Goal: Task Accomplishment & Management: Manage account settings

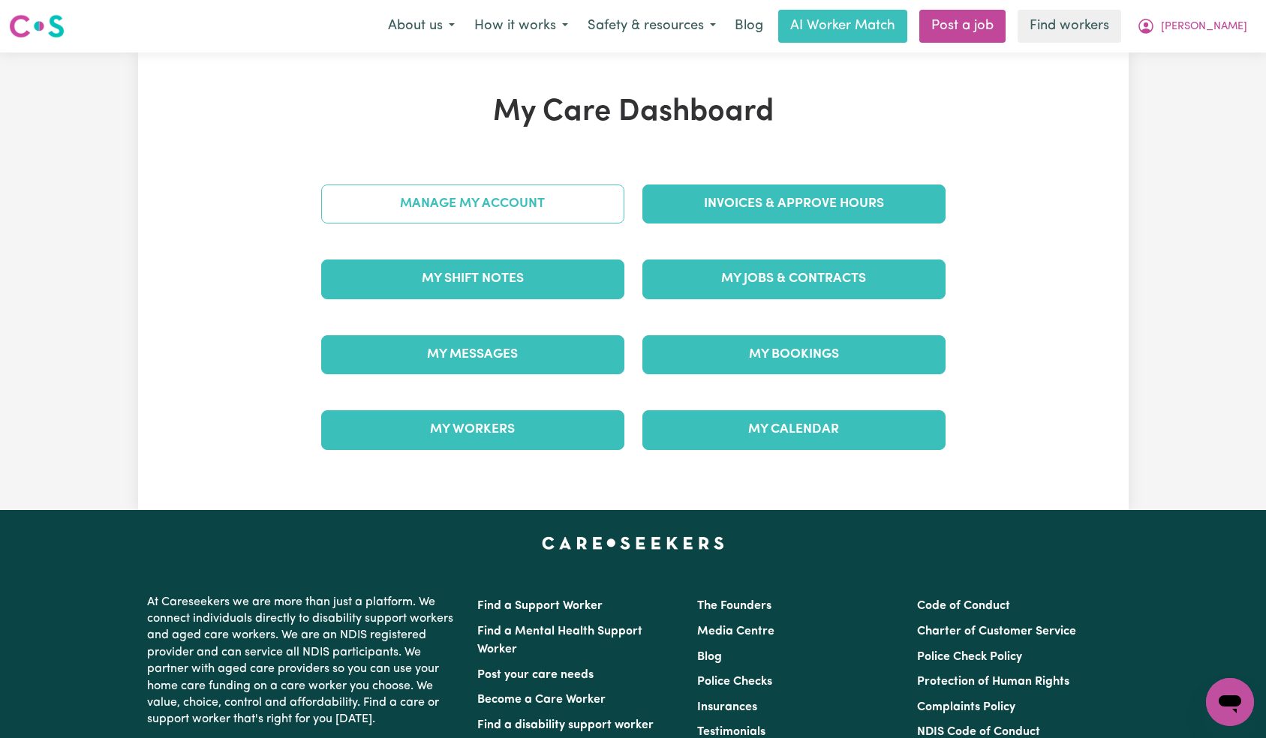
click at [554, 224] on link "Manage My Account" at bounding box center [472, 204] width 303 height 39
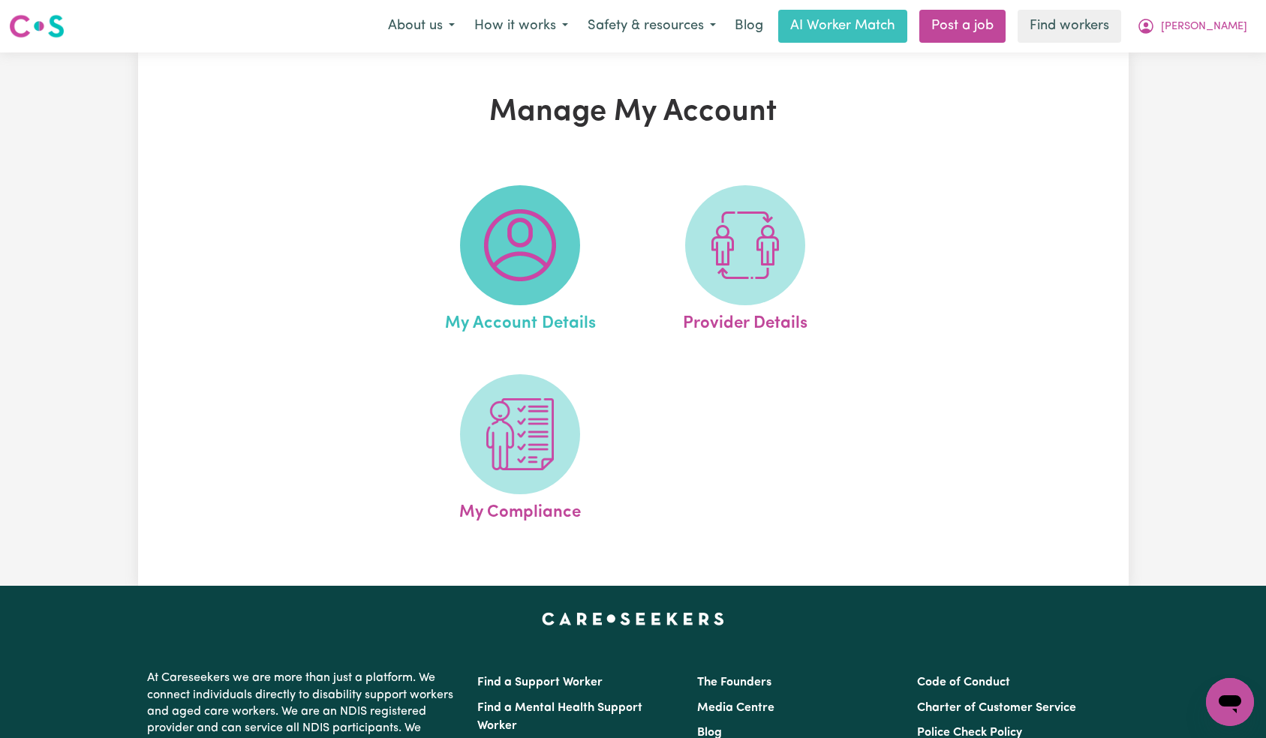
click at [540, 224] on img at bounding box center [520, 245] width 72 height 72
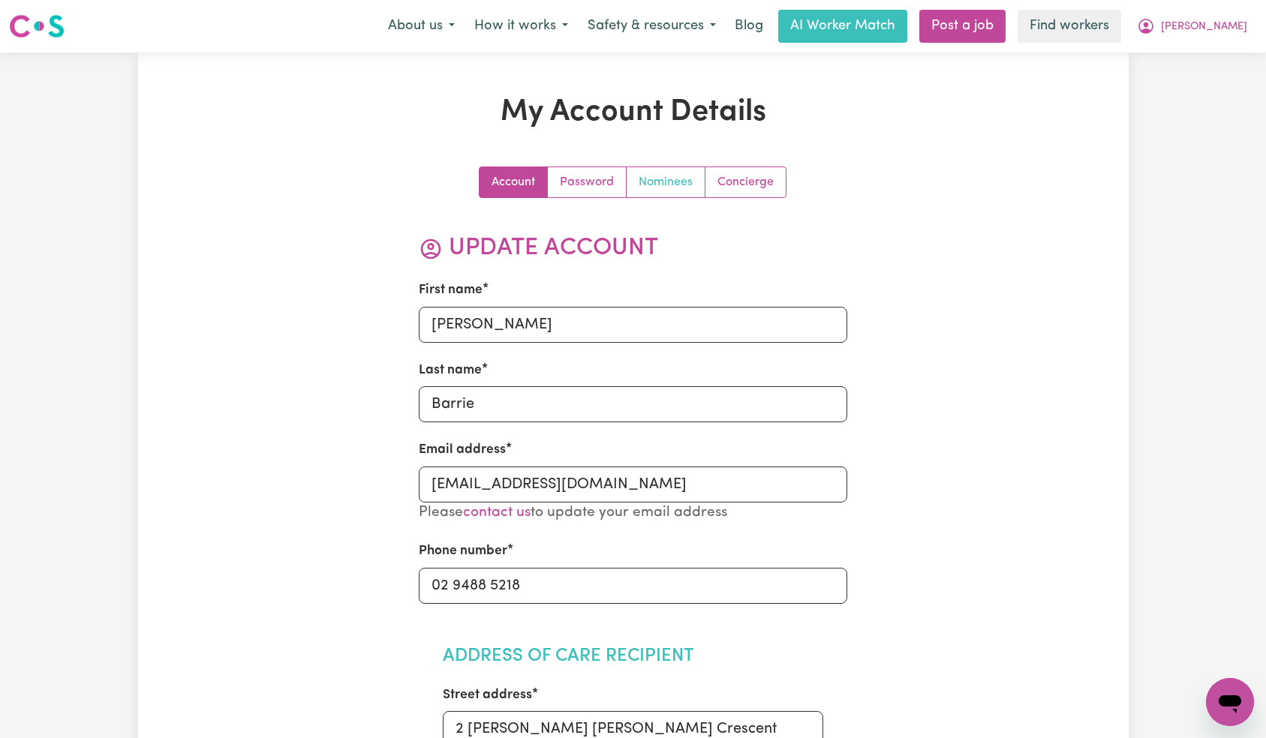
click at [696, 175] on link "Nominees" at bounding box center [666, 182] width 79 height 30
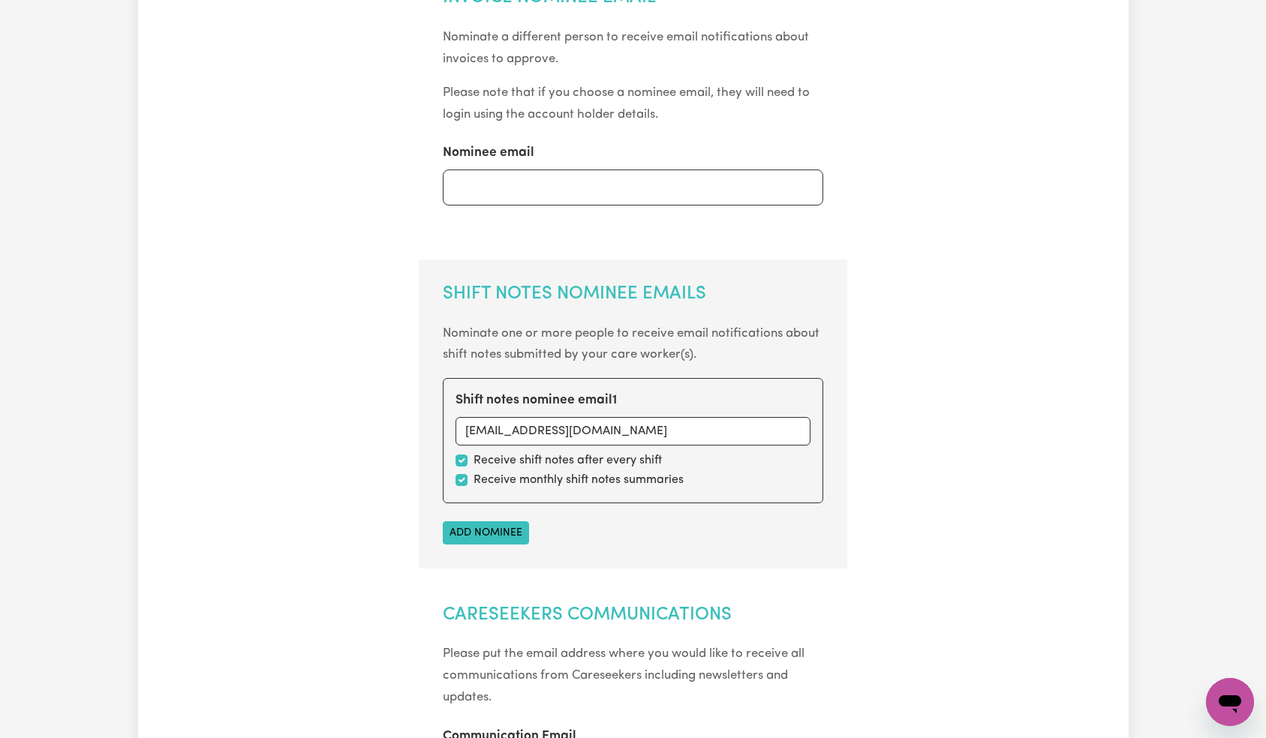
scroll to position [549, 0]
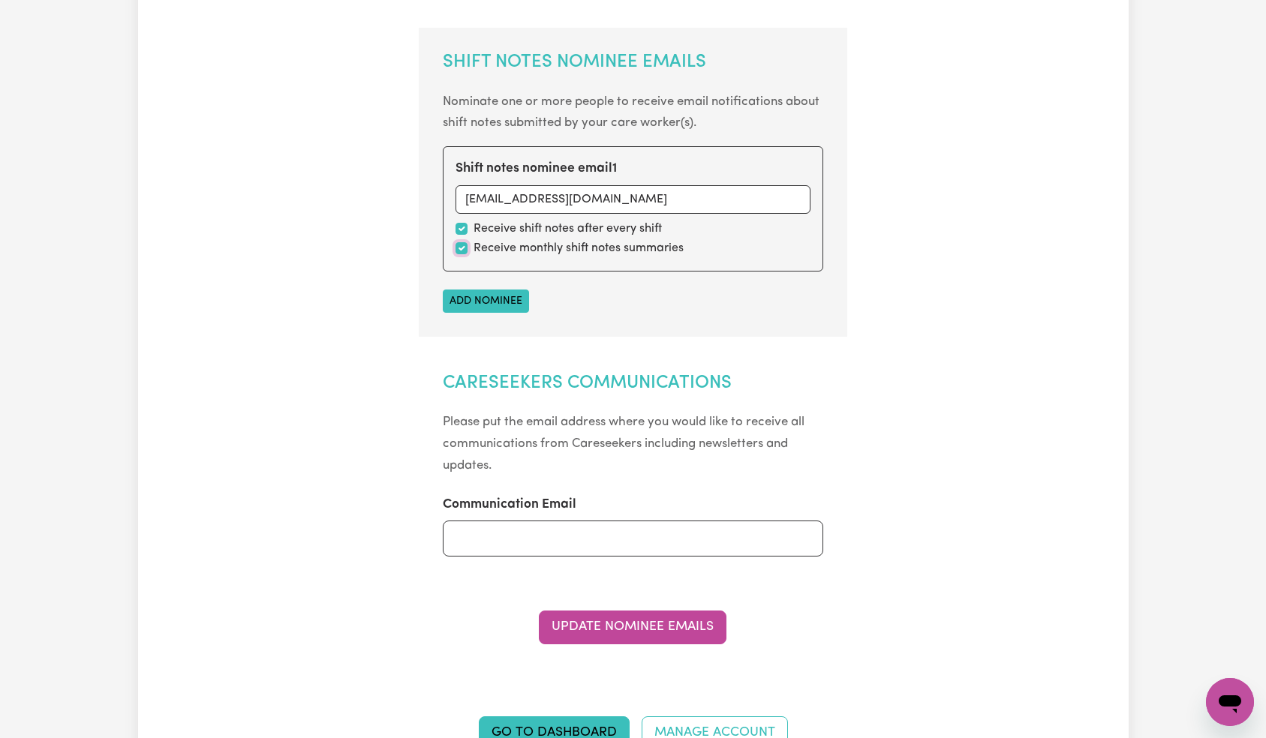
click at [462, 251] on input "checkbox" at bounding box center [462, 248] width 12 height 12
checkbox input "false"
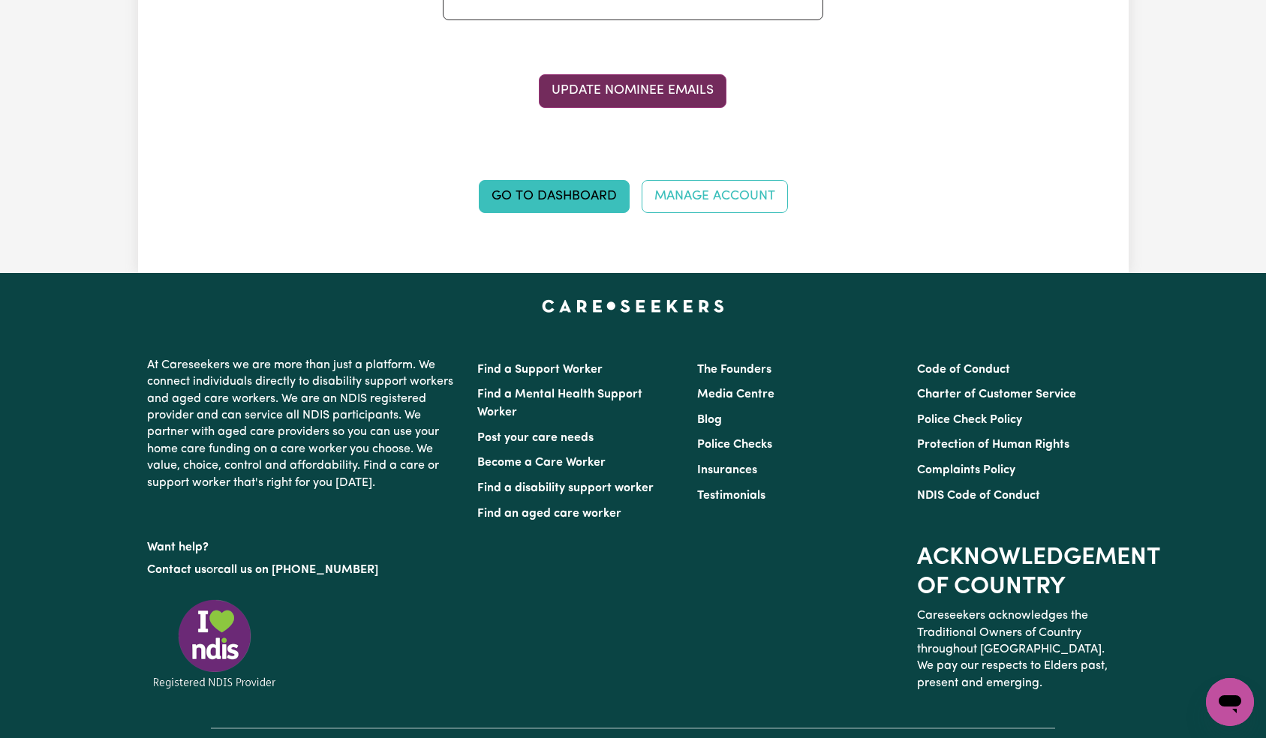
click at [614, 95] on button "Update Nominee Emails" at bounding box center [633, 90] width 188 height 33
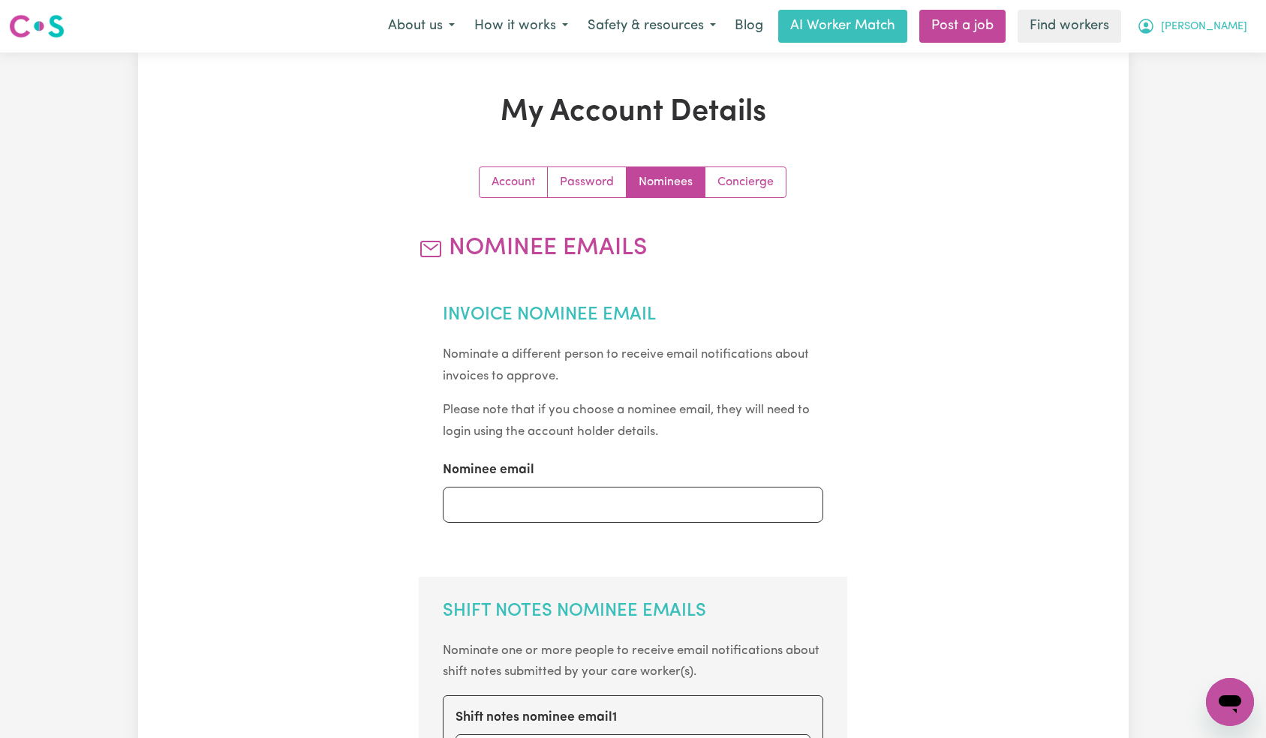
click at [1224, 23] on span "[PERSON_NAME]" at bounding box center [1204, 27] width 86 height 17
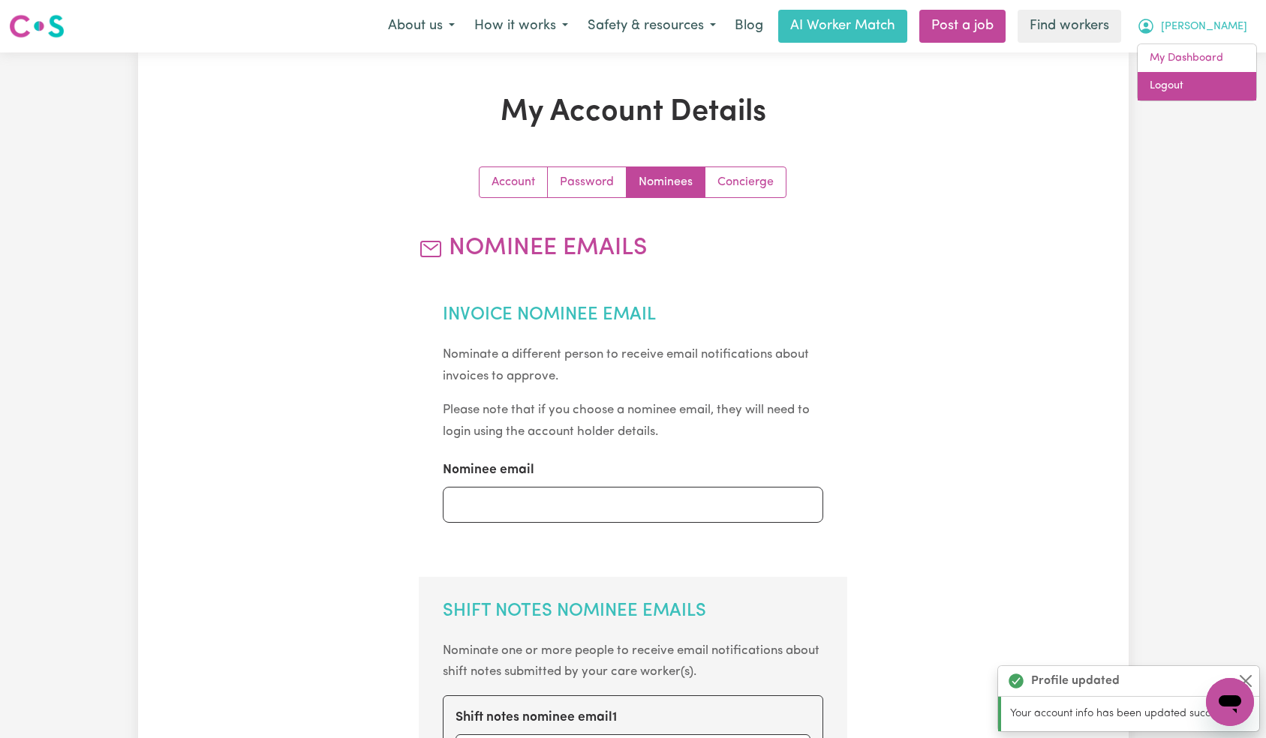
click at [1204, 89] on link "Logout" at bounding box center [1197, 86] width 119 height 29
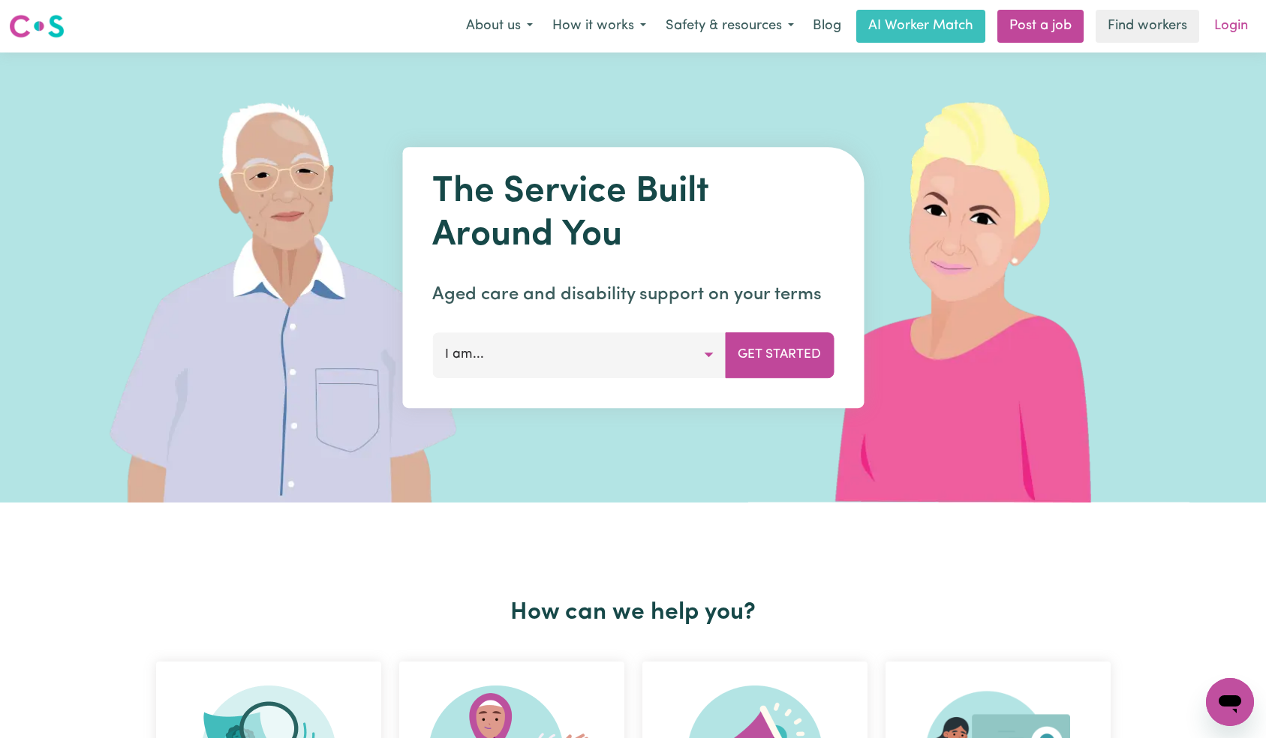
click at [1223, 40] on link "Login" at bounding box center [1231, 26] width 52 height 33
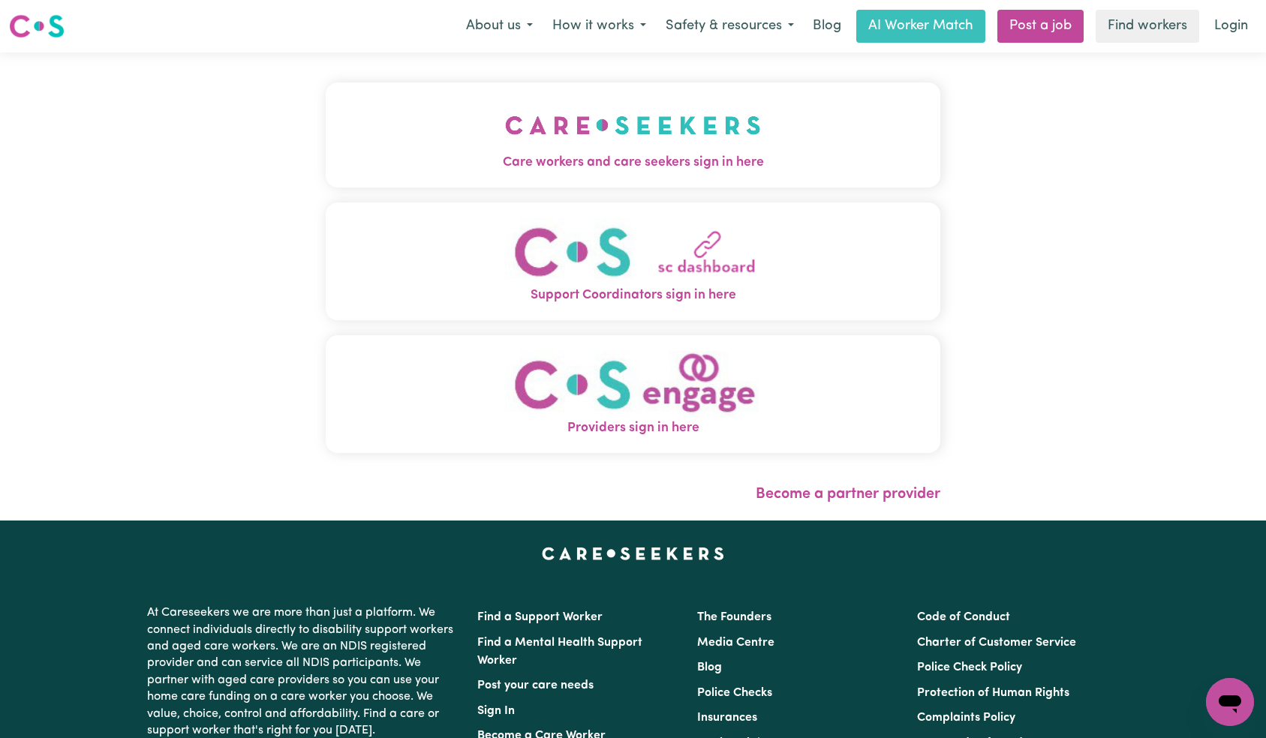
click at [505, 119] on img "Care workers and care seekers sign in here" at bounding box center [633, 126] width 256 height 56
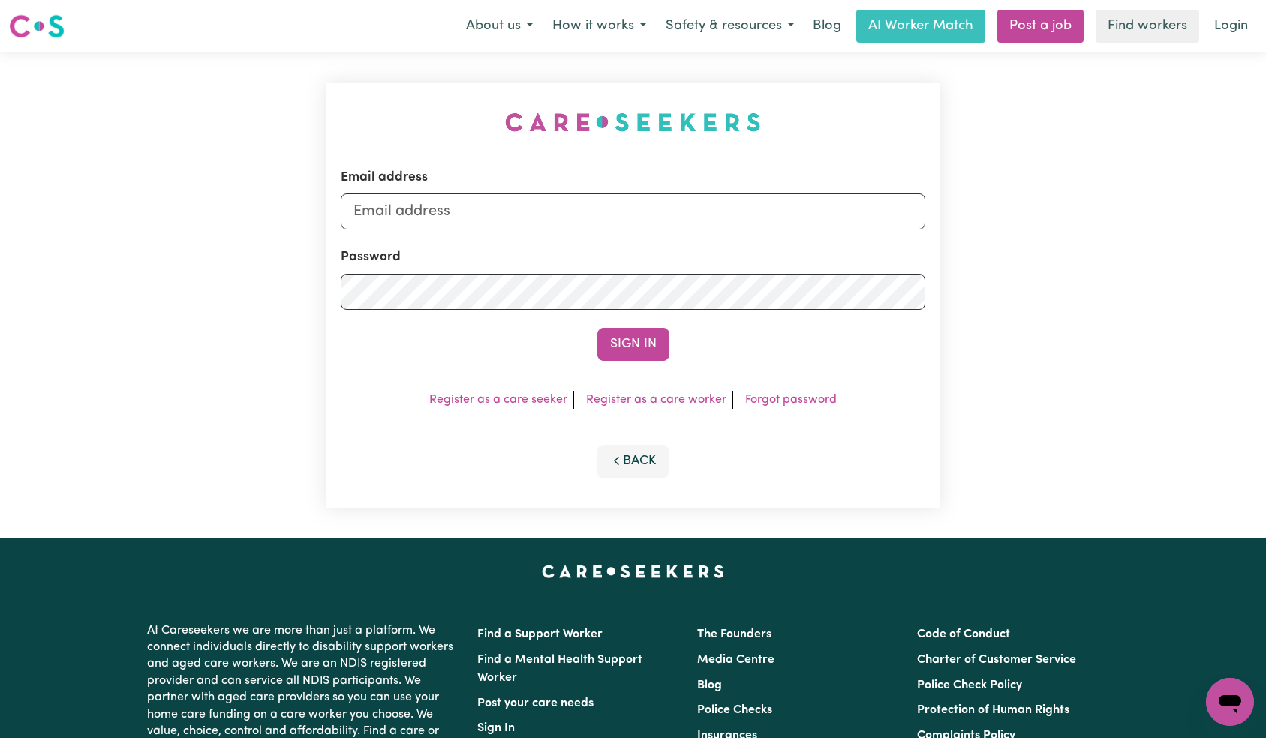
click at [597, 239] on form "Email address Password Sign In" at bounding box center [633, 264] width 585 height 193
click at [595, 220] on input "Email address" at bounding box center [633, 212] width 585 height 36
paste input "[EMAIL_ADDRESS][DOMAIN_NAME]"
type input "[EMAIL_ADDRESS][DOMAIN_NAME]"
click at [654, 341] on button "Sign In" at bounding box center [633, 344] width 72 height 33
